Goal: Task Accomplishment & Management: Use online tool/utility

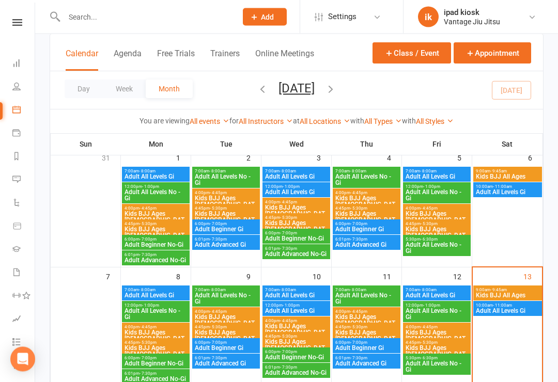
scroll to position [71, 0]
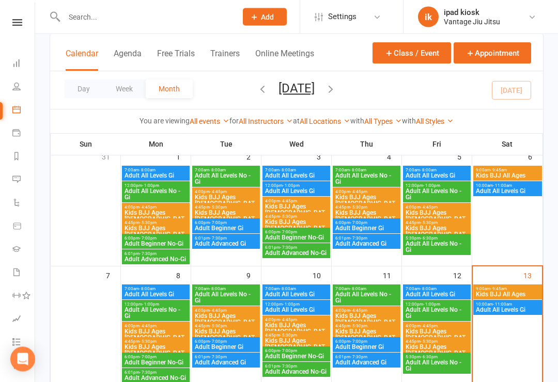
click at [517, 313] on span "Adult All Levels Gi" at bounding box center [507, 310] width 65 height 6
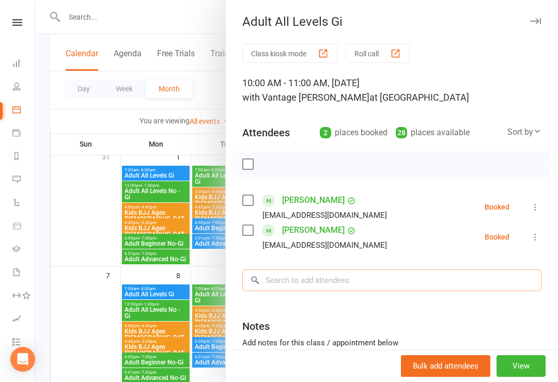
click at [415, 283] on input "search" at bounding box center [391, 281] width 299 height 22
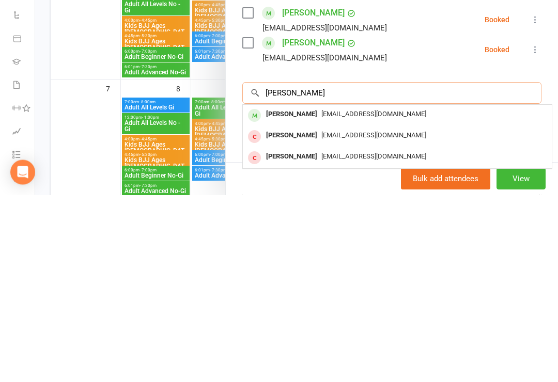
type input "[PERSON_NAME]"
click at [472, 294] on div "[EMAIL_ADDRESS][DOMAIN_NAME]" at bounding box center [397, 301] width 301 height 15
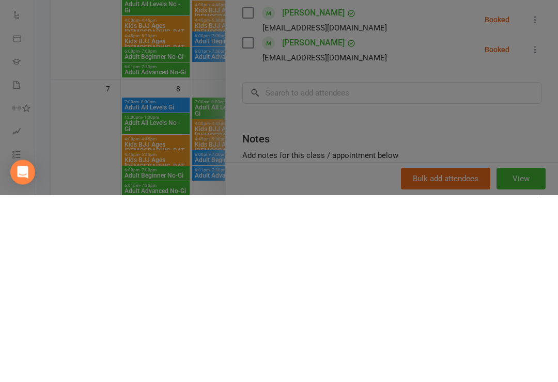
scroll to position [259, 0]
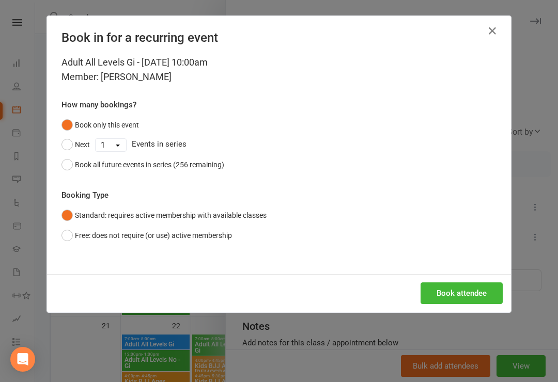
click at [475, 295] on button "Book attendee" at bounding box center [461, 294] width 82 height 22
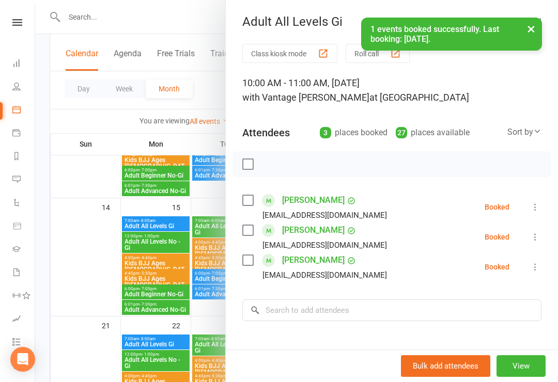
click at [525, 377] on button "View" at bounding box center [520, 366] width 49 height 22
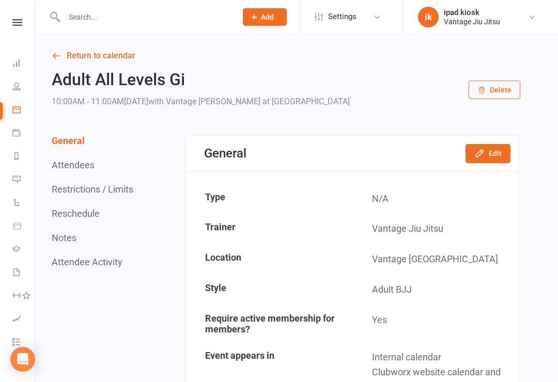
click at [87, 160] on button "Attendees" at bounding box center [73, 165] width 43 height 11
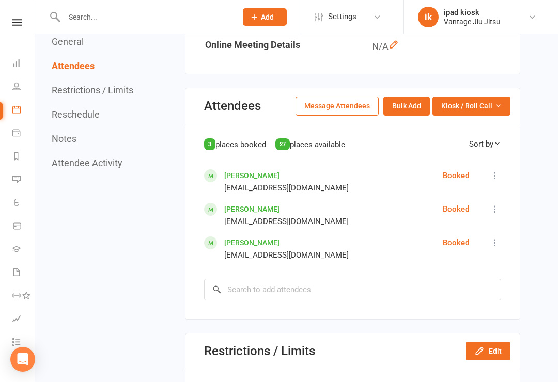
scroll to position [446, 0]
click at [495, 173] on icon at bounding box center [495, 175] width 10 height 10
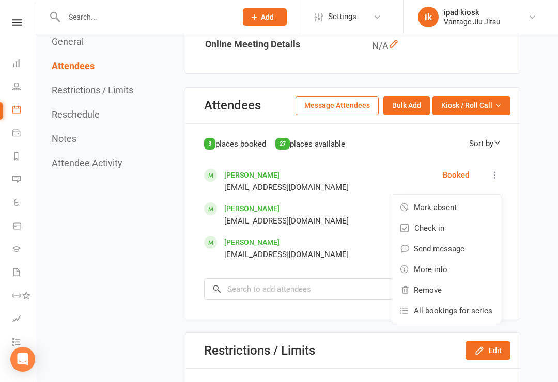
click at [433, 224] on span "Check in" at bounding box center [429, 228] width 30 height 12
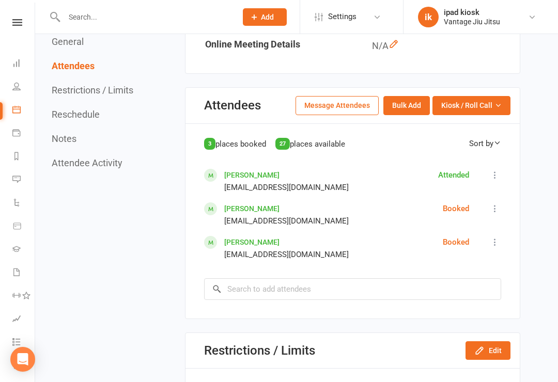
click at [491, 204] on icon at bounding box center [495, 209] width 10 height 10
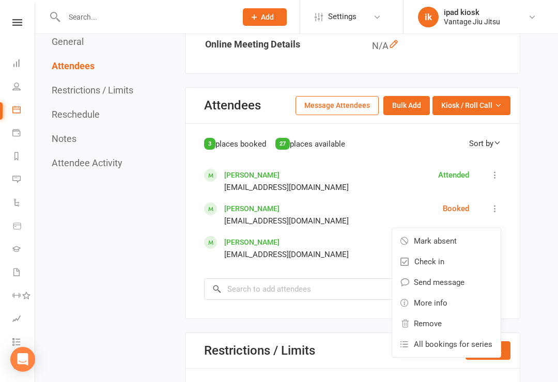
click at [446, 259] on link "Check in" at bounding box center [446, 262] width 108 height 21
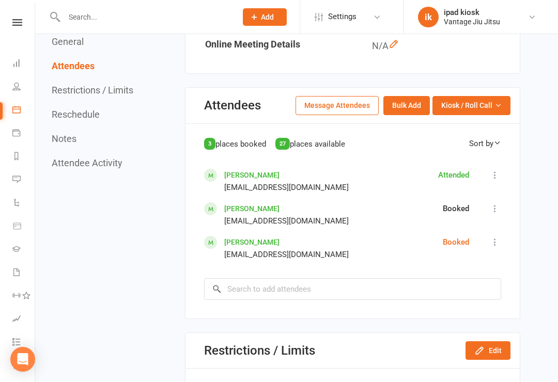
click at [495, 237] on icon at bounding box center [495, 242] width 10 height 10
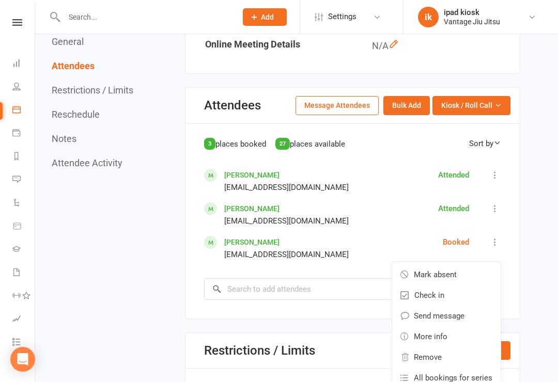
click at [459, 296] on link "Check in" at bounding box center [446, 295] width 108 height 21
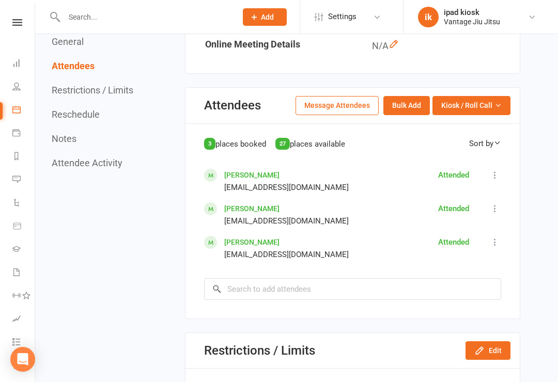
click at [494, 171] on icon at bounding box center [495, 175] width 10 height 10
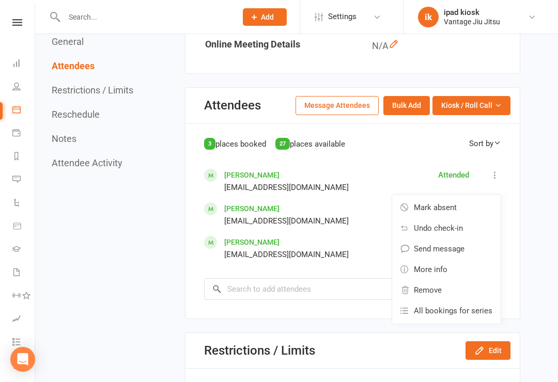
click at [476, 220] on link "Undo check-in" at bounding box center [446, 228] width 108 height 21
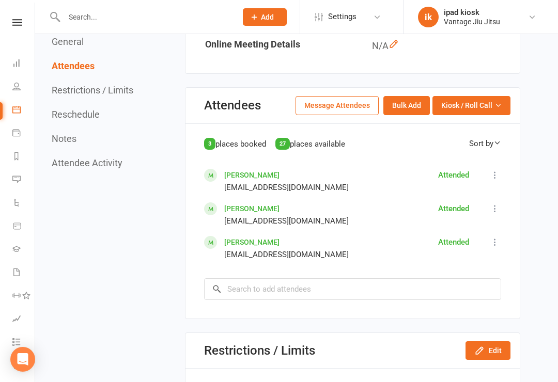
click at [492, 171] on icon at bounding box center [495, 175] width 10 height 10
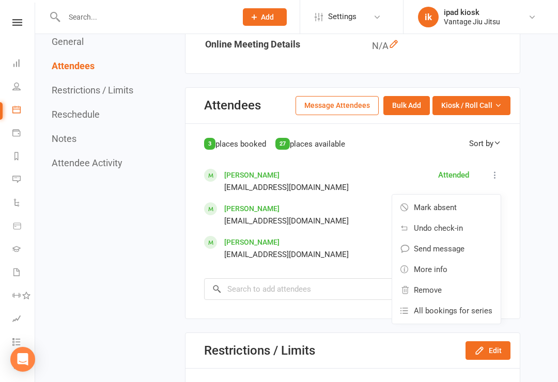
click at [451, 227] on span "Undo check-in" at bounding box center [438, 228] width 49 height 12
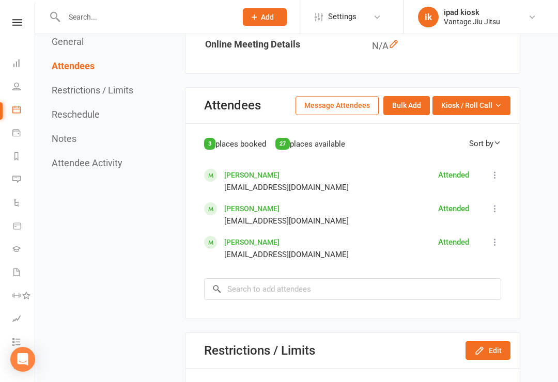
click at [9, 106] on li "Calendar" at bounding box center [17, 110] width 35 height 23
click at [16, 114] on link "Calendar" at bounding box center [23, 110] width 23 height 23
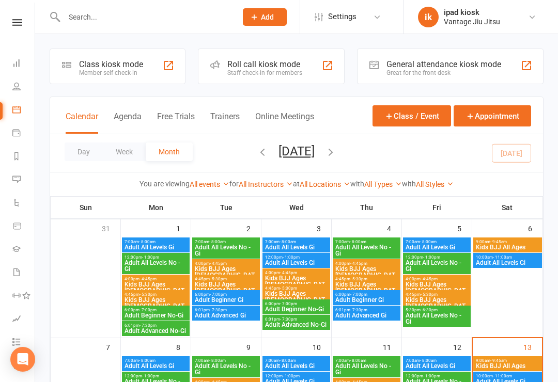
click at [100, 71] on div "Member self check-in" at bounding box center [111, 72] width 64 height 7
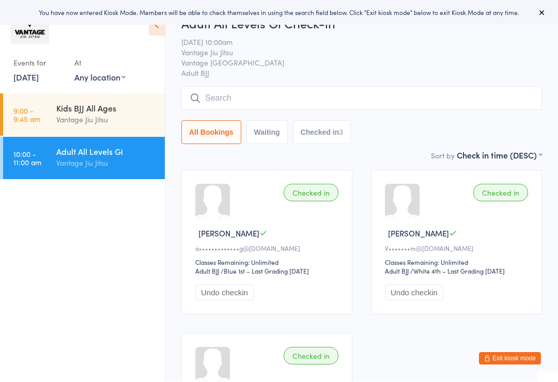
click at [373, 99] on input "search" at bounding box center [361, 99] width 361 height 24
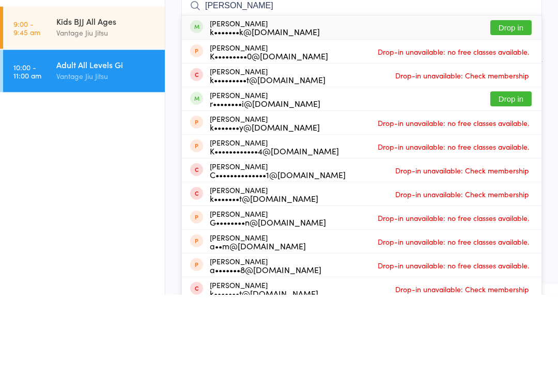
type input "[PERSON_NAME]"
click at [516, 108] on button "Drop in" at bounding box center [510, 115] width 41 height 15
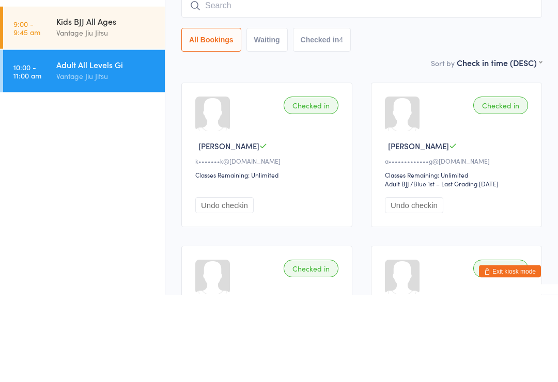
click at [227, 82] on input "search" at bounding box center [361, 94] width 361 height 24
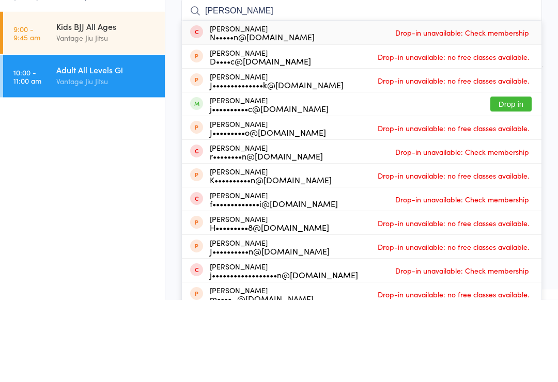
type input "[PERSON_NAME]"
click at [518, 179] on button "Drop in" at bounding box center [510, 186] width 41 height 15
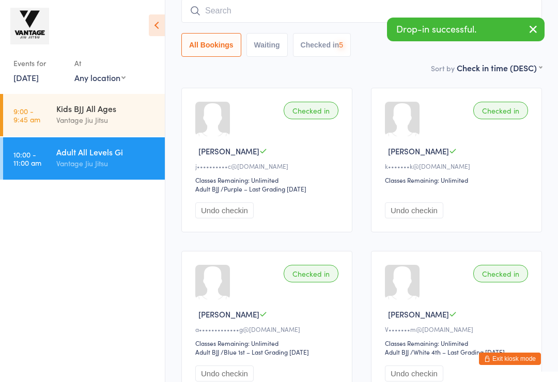
click at [292, 18] on input "search" at bounding box center [361, 11] width 361 height 24
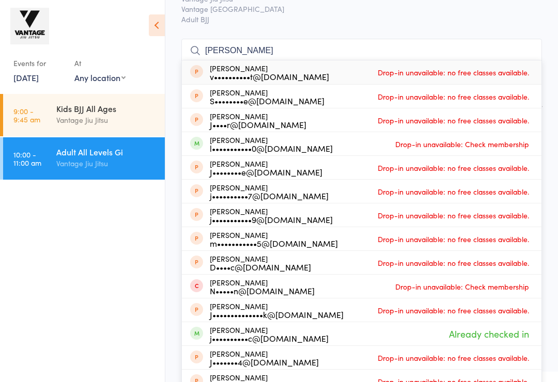
scroll to position [48, 0]
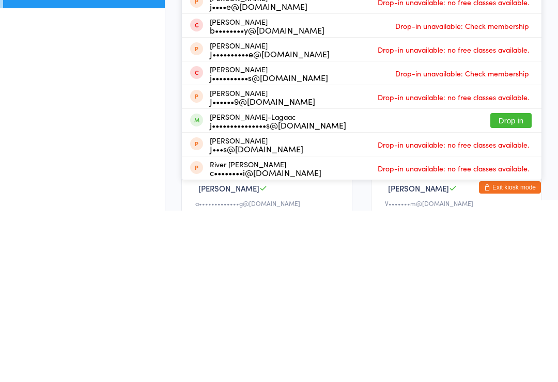
type input "Jess"
click at [517, 285] on button "Drop in" at bounding box center [510, 292] width 41 height 15
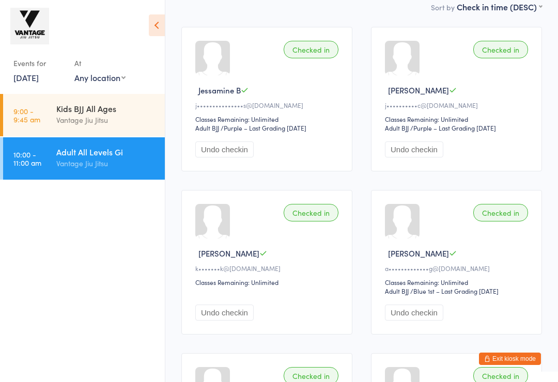
scroll to position [0, 0]
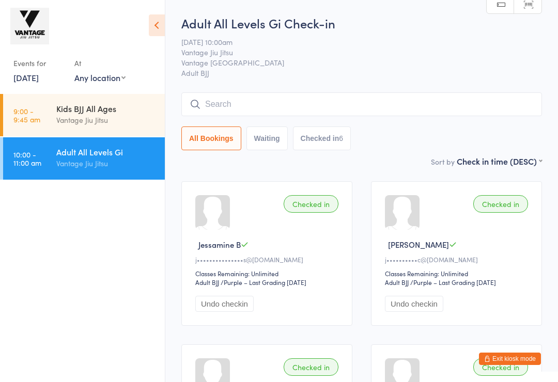
click at [351, 111] on input "search" at bounding box center [361, 104] width 361 height 24
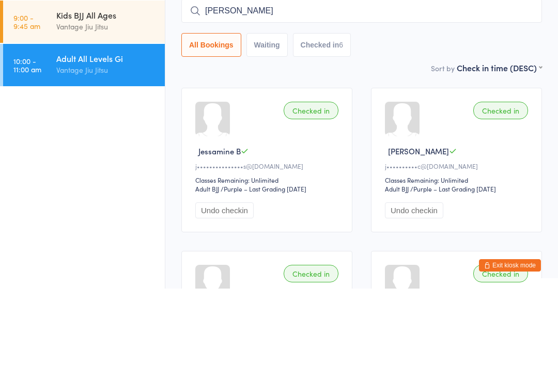
type input "Noah Kery"
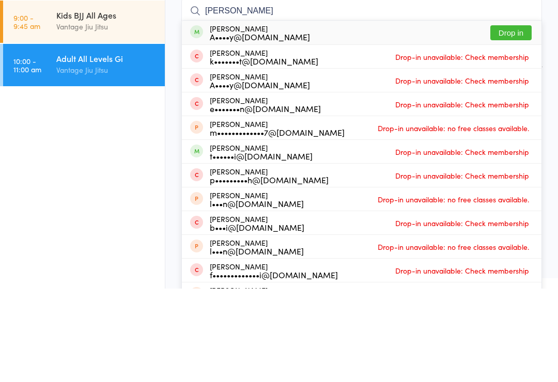
click at [510, 119] on button "Drop in" at bounding box center [510, 126] width 41 height 15
